Goal: Task Accomplishment & Management: Manage account settings

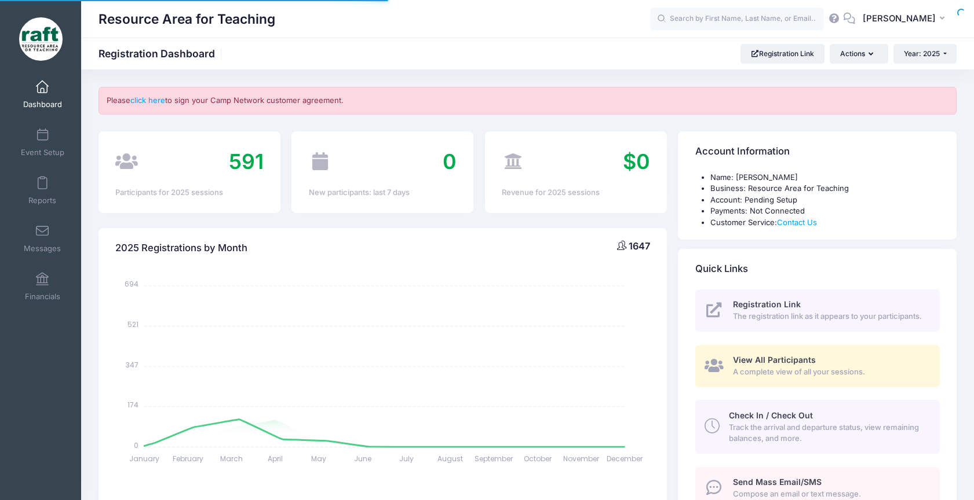
select select
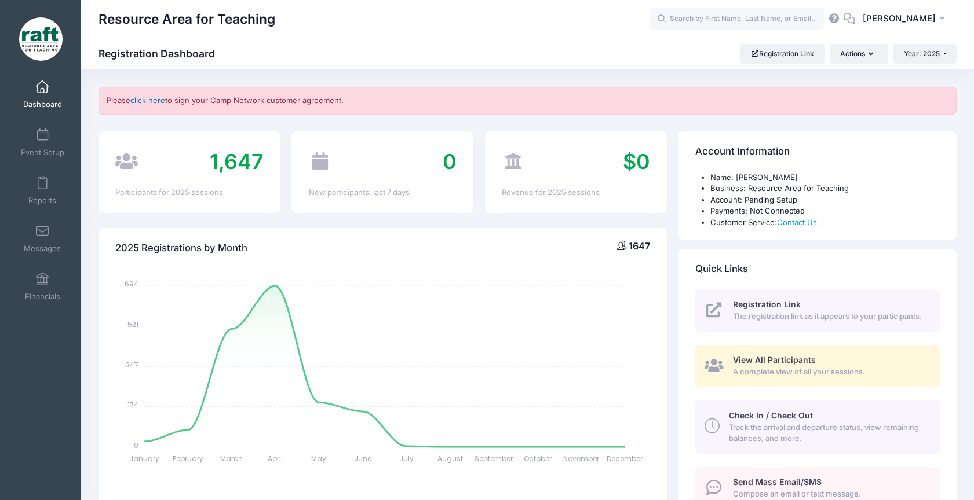
click at [157, 100] on link "click here" at bounding box center [147, 100] width 35 height 9
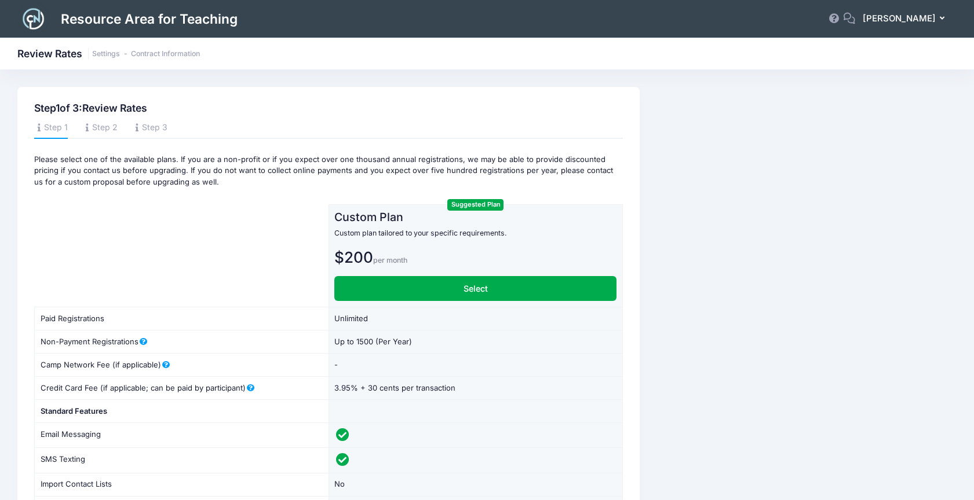
click at [930, 23] on span "[PERSON_NAME]" at bounding box center [898, 18] width 73 height 13
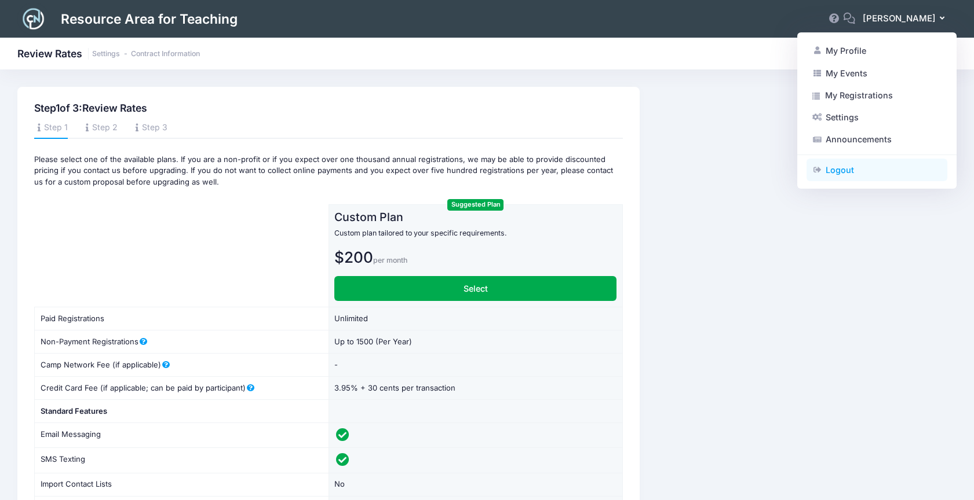
click at [897, 169] on link "Logout" at bounding box center [876, 170] width 141 height 22
